Goal: Browse casually: Explore the website without a specific task or goal

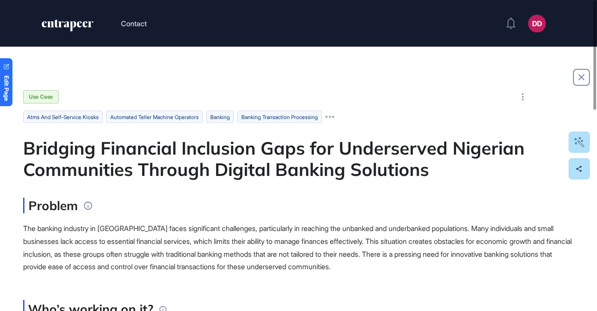
scroll to position [120, 0]
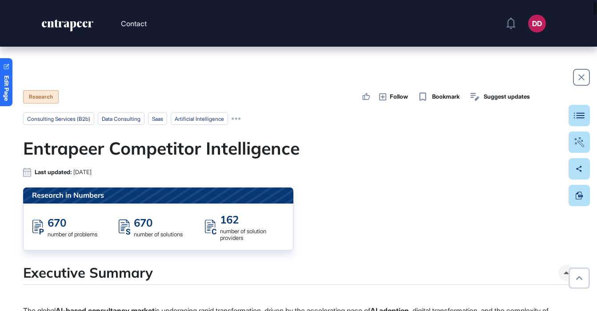
scroll to position [84, 0]
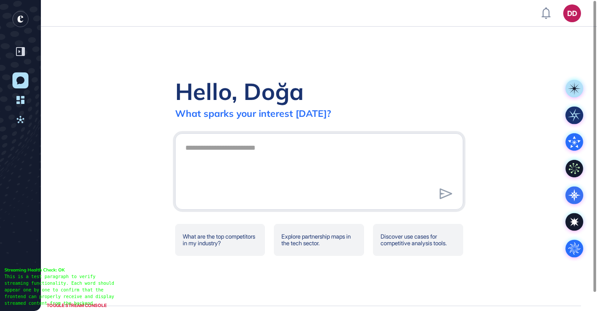
scroll to position [0, 0]
